Goal: Task Accomplishment & Management: Manage account settings

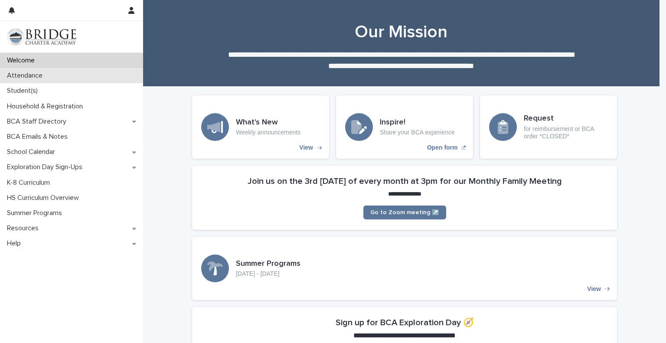
click at [24, 73] on p "Attendance" at bounding box center [26, 76] width 46 height 8
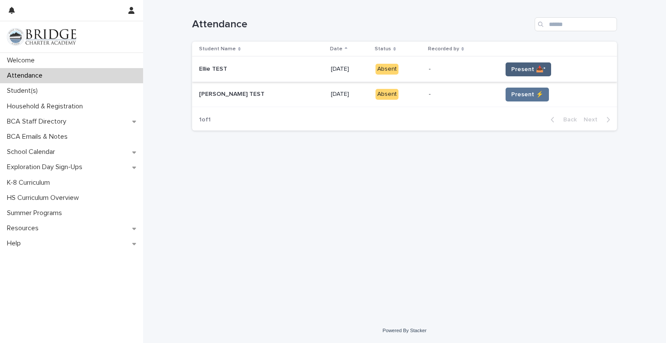
click at [525, 71] on span "Present 📥*" at bounding box center [528, 69] width 34 height 9
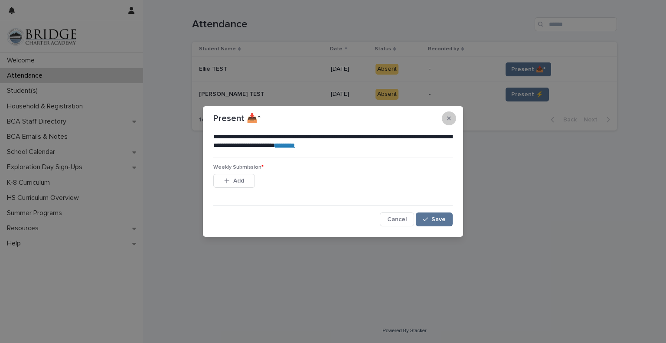
click at [444, 121] on button "button" at bounding box center [449, 118] width 14 height 14
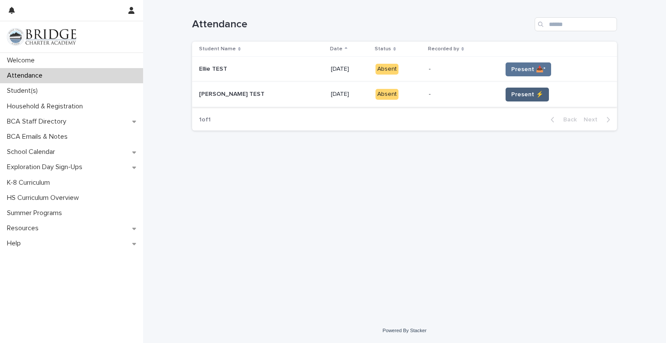
click at [512, 97] on span "Present ⚡" at bounding box center [527, 94] width 32 height 9
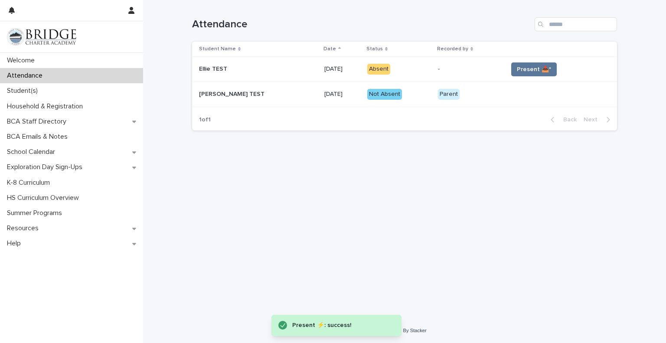
click at [376, 93] on div "Not Absent" at bounding box center [384, 94] width 35 height 11
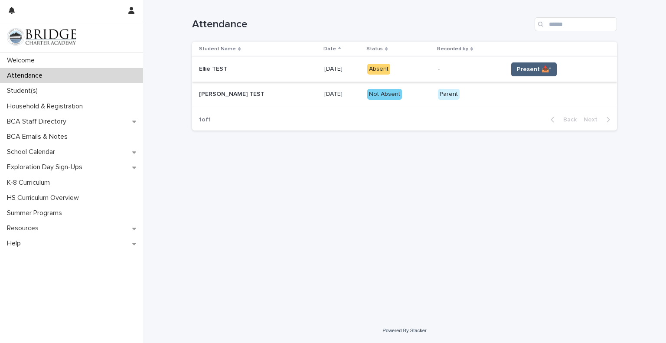
click at [522, 69] on span "Present 📥*" at bounding box center [534, 69] width 34 height 9
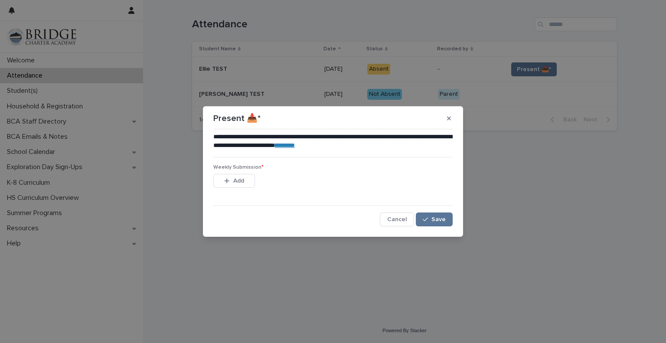
click at [295, 146] on link "********" at bounding box center [285, 145] width 20 height 6
click at [236, 182] on span "Add" at bounding box center [238, 181] width 11 height 6
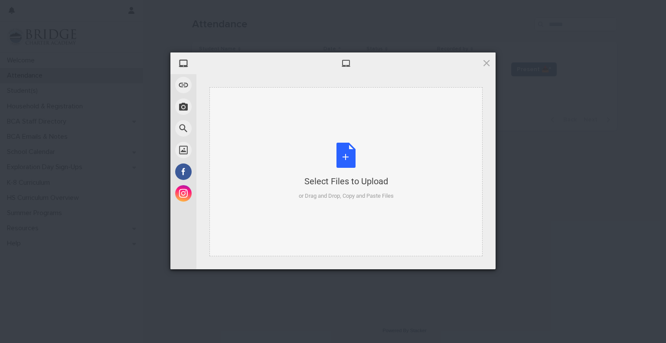
click at [344, 157] on div "Select Files to Upload or Drag and Drop, Copy and Paste Files" at bounding box center [346, 172] width 95 height 58
click at [348, 156] on div "Select Files to Upload or Drag and Drop, Copy and Paste Files" at bounding box center [346, 172] width 95 height 58
click at [345, 156] on div "Select Files to Upload or Drag and Drop, Copy and Paste Files" at bounding box center [346, 172] width 95 height 58
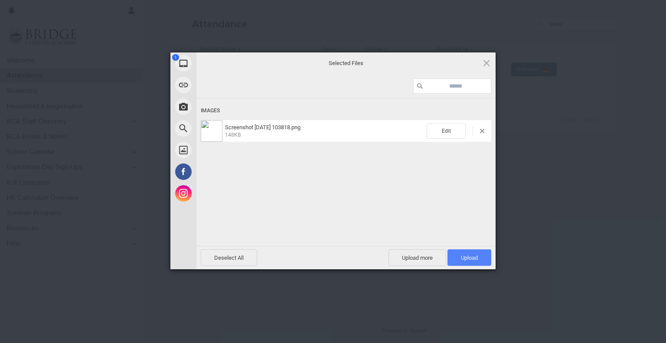
click at [470, 252] on span "Upload 1" at bounding box center [469, 257] width 44 height 16
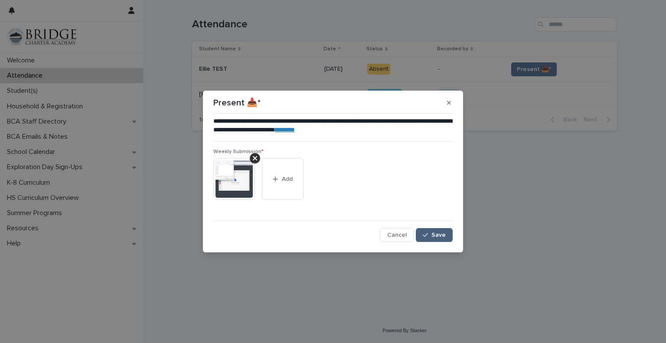
click at [426, 235] on icon "button" at bounding box center [425, 235] width 5 height 4
